Goal: Navigation & Orientation: Find specific page/section

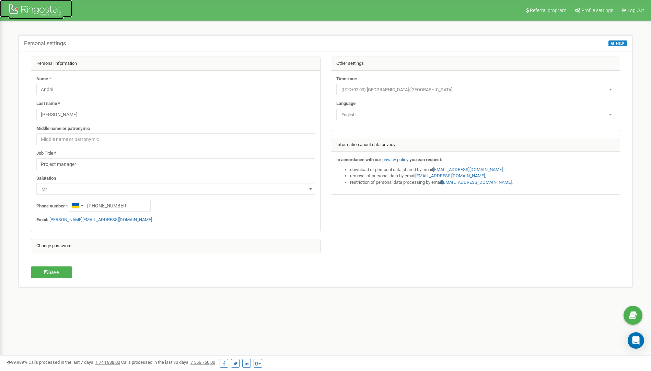
click at [42, 6] on div at bounding box center [36, 11] width 55 height 16
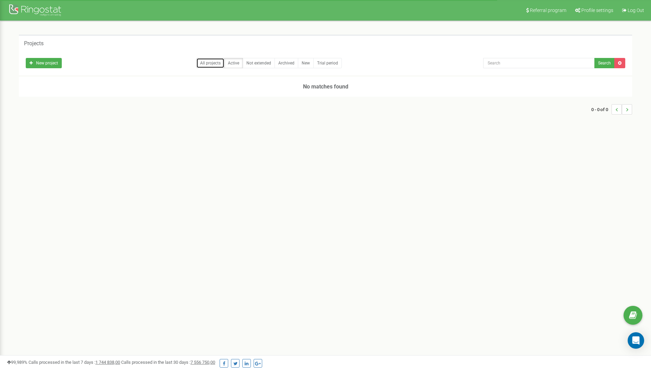
click at [208, 63] on link "All projects" at bounding box center [210, 63] width 28 height 10
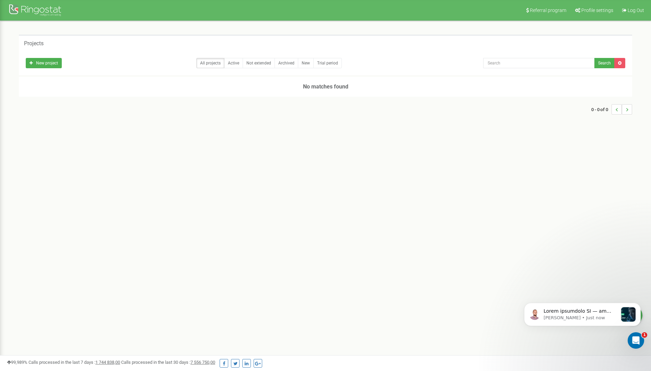
drag, startPoint x: 329, startPoint y: 147, endPoint x: 371, endPoint y: 149, distance: 41.9
click at [329, 147] on div "Referral program Profile settings Log Out Projects New project All projects Act…" at bounding box center [325, 206] width 651 height 412
